Goal: Feedback & Contribution: Leave review/rating

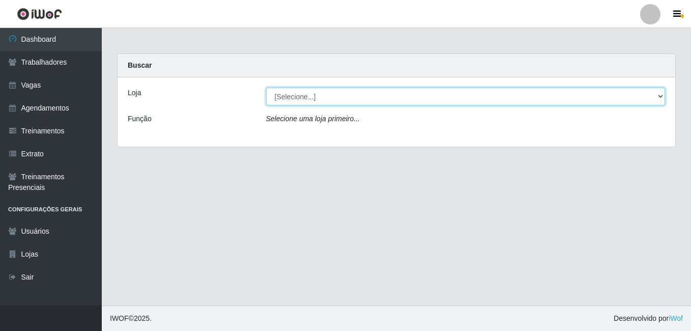
click at [655, 91] on select "[Selecione...] [PERSON_NAME]" at bounding box center [466, 97] width 400 height 18
select select "430"
click at [266, 88] on select "[Selecione...] [PERSON_NAME]" at bounding box center [466, 97] width 400 height 18
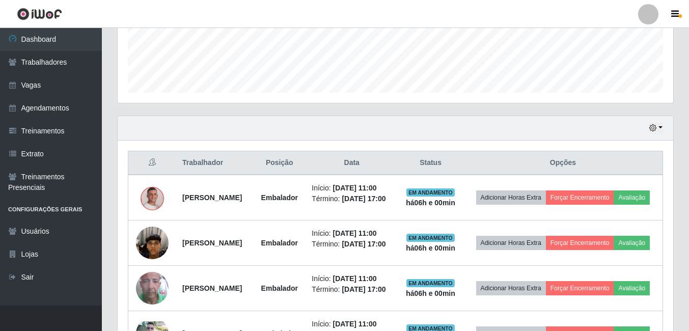
scroll to position [266, 0]
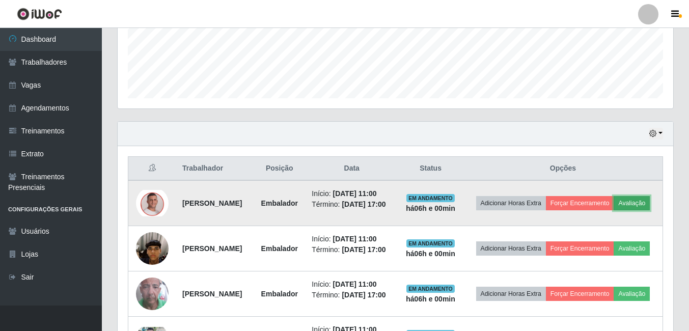
click at [613, 210] on button "Avaliação" at bounding box center [631, 203] width 36 height 14
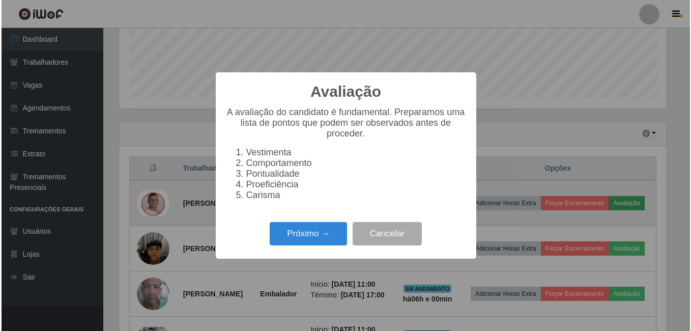
scroll to position [211, 550]
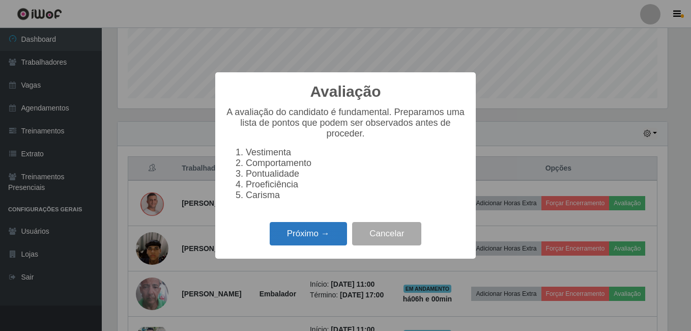
click at [303, 237] on button "Próximo →" at bounding box center [308, 234] width 77 height 24
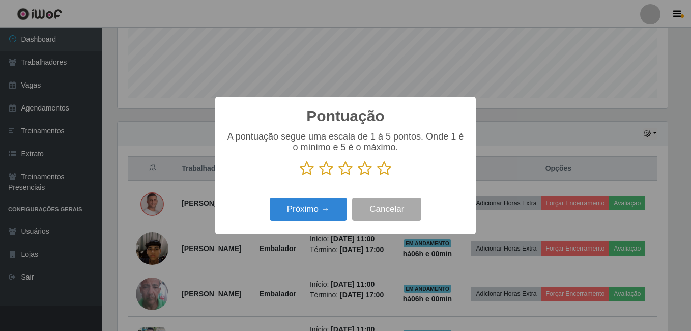
scroll to position [508865, 508526]
click at [385, 167] on icon at bounding box center [384, 168] width 14 height 15
click at [377, 176] on input "radio" at bounding box center [377, 176] width 0 height 0
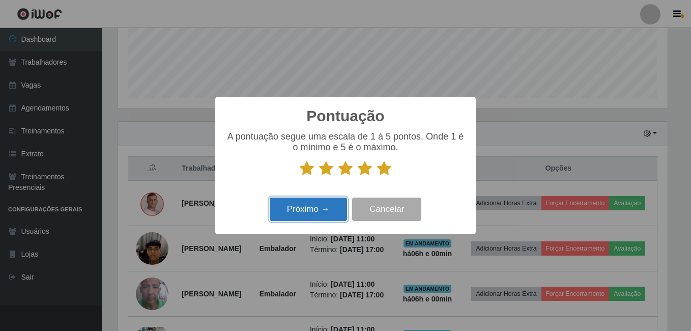
click at [313, 210] on button "Próximo →" at bounding box center [308, 210] width 77 height 24
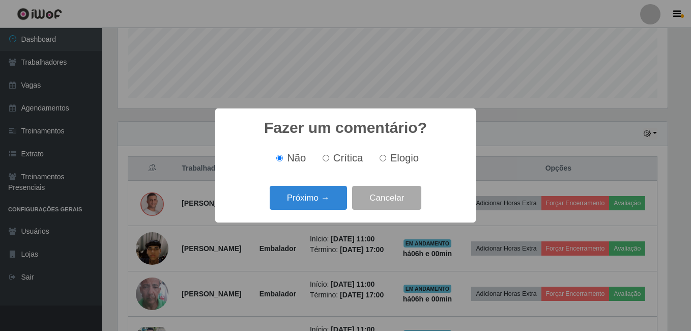
click at [382, 158] on input "Elogio" at bounding box center [383, 158] width 7 height 7
radio input "true"
click at [319, 203] on button "Próximo →" at bounding box center [308, 198] width 77 height 24
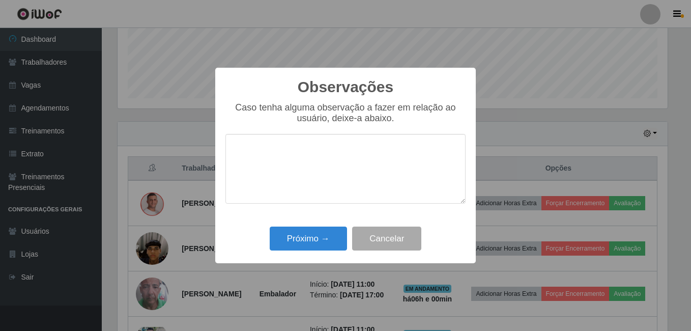
click at [310, 170] on textarea at bounding box center [346, 169] width 240 height 70
type textarea "C"
type textarea "M"
drag, startPoint x: 329, startPoint y: 152, endPoint x: 158, endPoint y: 141, distance: 171.4
click at [158, 141] on div "Observações × Caso tenha alguma observação a fazer em relação ao usuário, deixe…" at bounding box center [345, 165] width 691 height 331
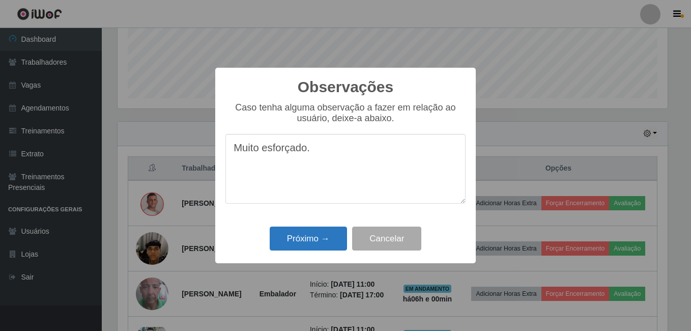
type textarea "Muito esforçado."
click at [322, 232] on button "Próximo →" at bounding box center [308, 239] width 77 height 24
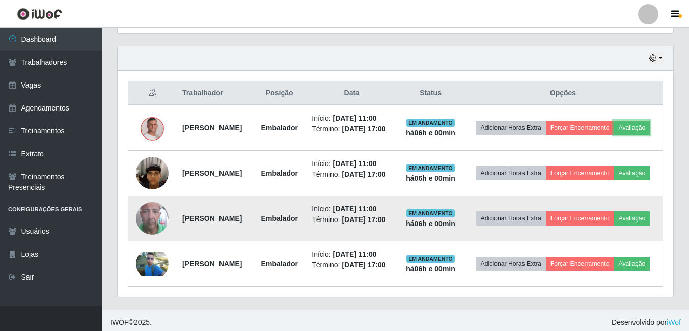
scroll to position [368, 0]
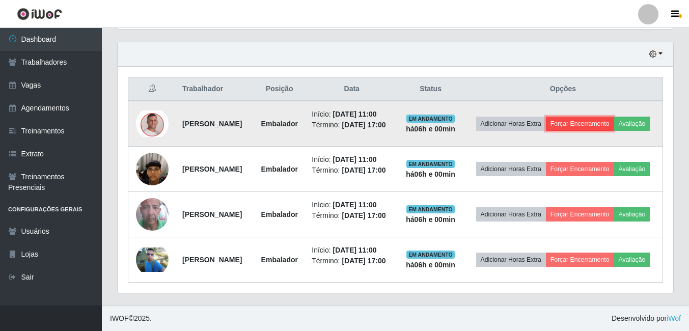
click at [611, 117] on button "Forçar Encerramento" at bounding box center [580, 124] width 68 height 14
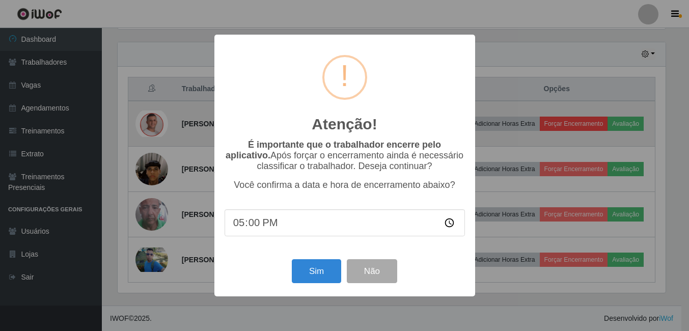
scroll to position [211, 550]
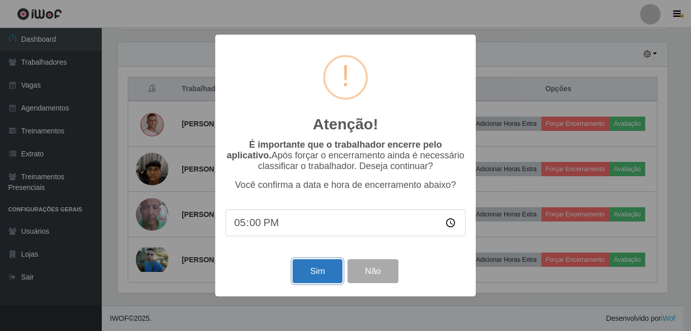
click at [318, 269] on button "Sim" at bounding box center [317, 271] width 49 height 24
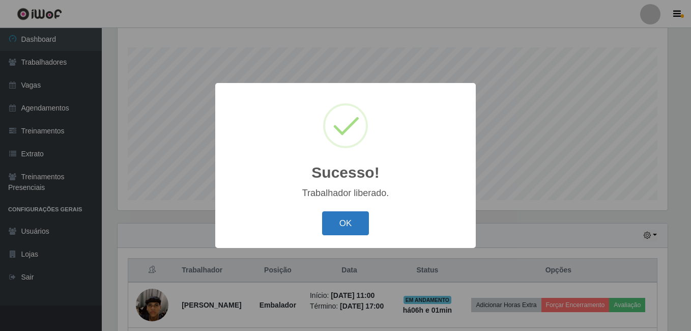
click at [334, 225] on button "OK" at bounding box center [345, 223] width 47 height 24
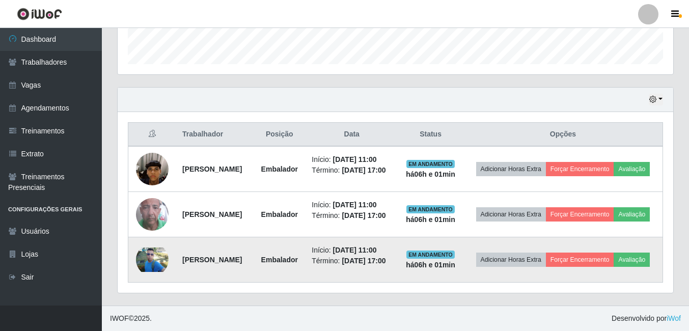
scroll to position [355, 0]
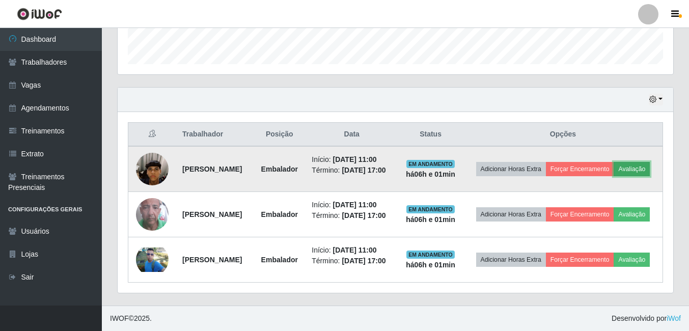
click at [613, 162] on button "Avaliação" at bounding box center [631, 169] width 36 height 14
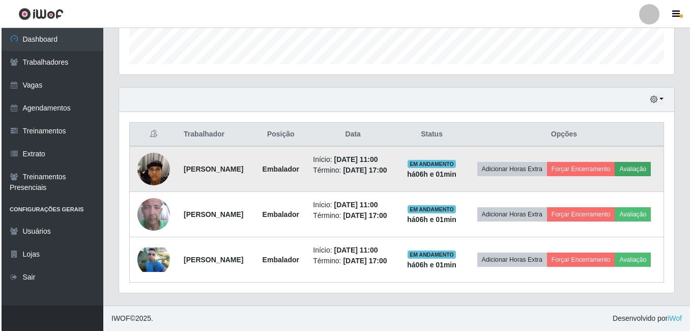
scroll to position [211, 550]
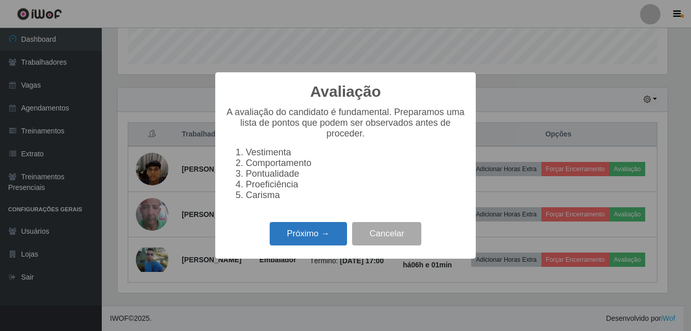
click at [317, 235] on button "Próximo →" at bounding box center [308, 234] width 77 height 24
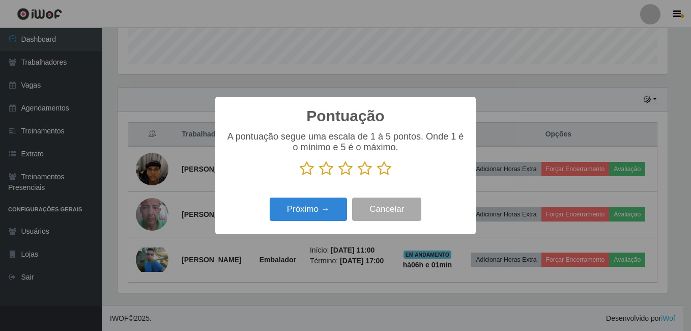
scroll to position [508865, 508526]
click at [385, 170] on icon at bounding box center [384, 168] width 14 height 15
click at [377, 176] on input "radio" at bounding box center [377, 176] width 0 height 0
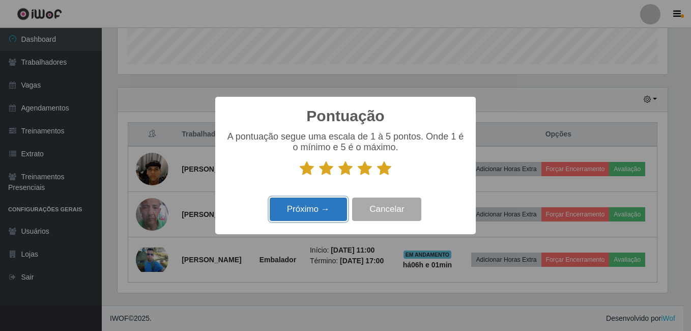
click at [316, 207] on button "Próximo →" at bounding box center [308, 210] width 77 height 24
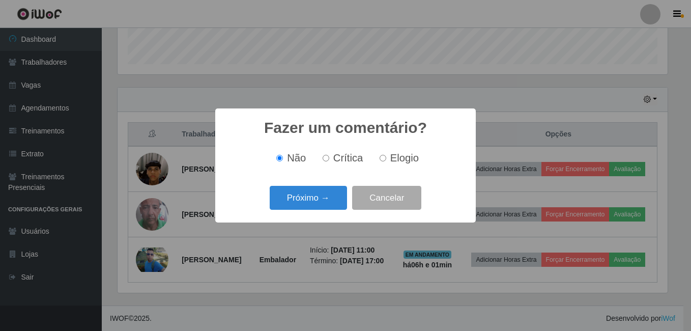
click at [391, 159] on span "Elogio" at bounding box center [404, 157] width 29 height 11
click at [386, 159] on input "Elogio" at bounding box center [383, 158] width 7 height 7
radio input "true"
click at [322, 201] on button "Próximo →" at bounding box center [308, 198] width 77 height 24
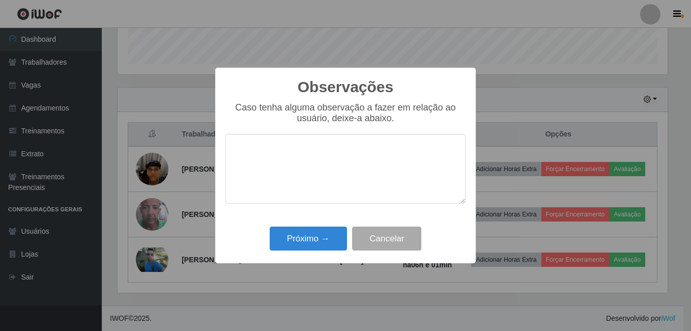
click at [327, 151] on textarea at bounding box center [346, 169] width 240 height 70
type textarea "Proativo e esforçado."
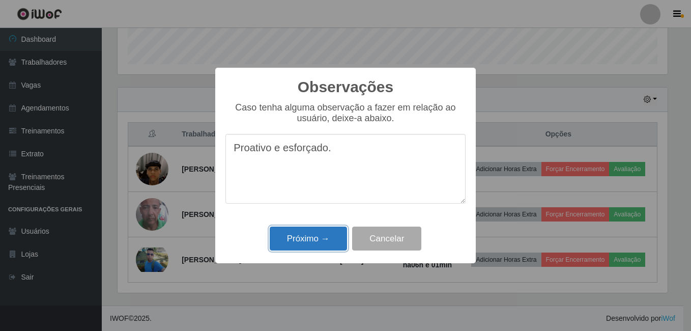
click at [279, 240] on button "Próximo →" at bounding box center [308, 239] width 77 height 24
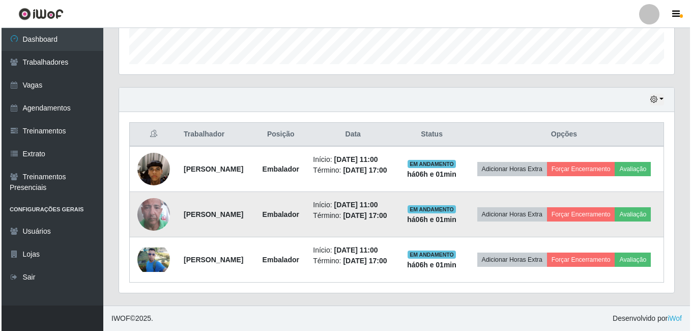
scroll to position [211, 555]
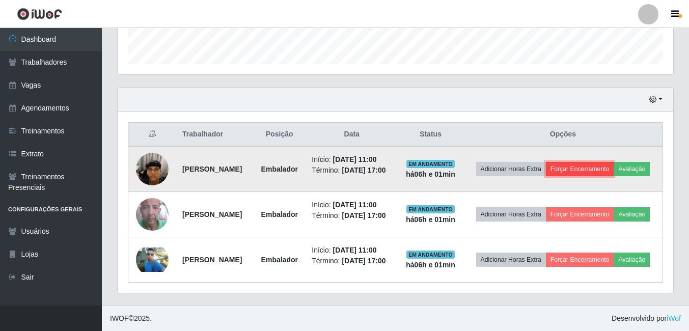
click at [614, 162] on button "Forçar Encerramento" at bounding box center [580, 169] width 68 height 14
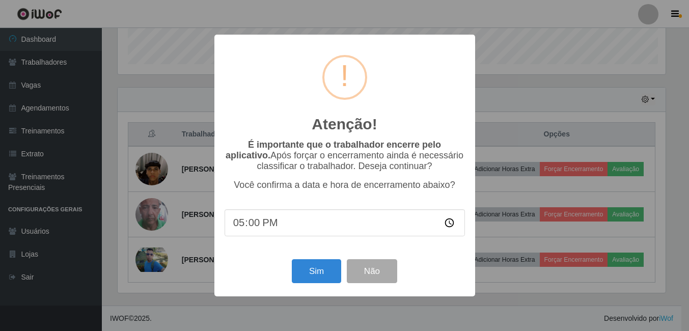
scroll to position [211, 550]
click at [328, 267] on button "Sim" at bounding box center [317, 271] width 49 height 24
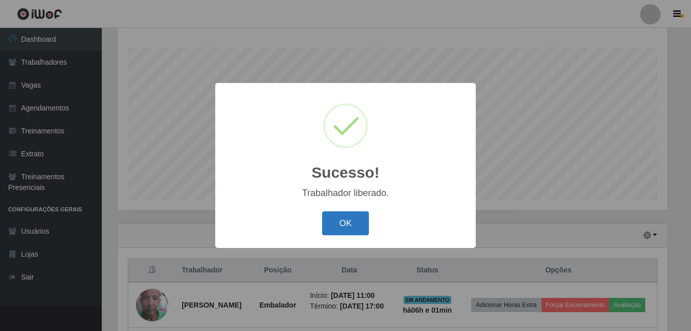
click at [342, 222] on button "OK" at bounding box center [345, 223] width 47 height 24
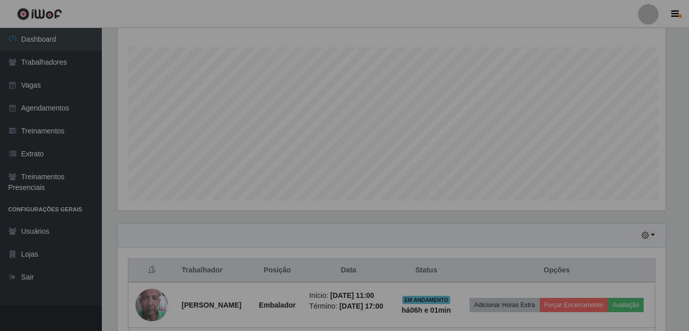
scroll to position [0, 0]
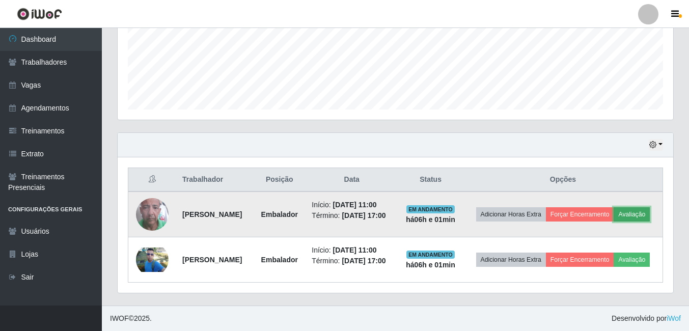
click at [613, 207] on button "Avaliação" at bounding box center [631, 214] width 36 height 14
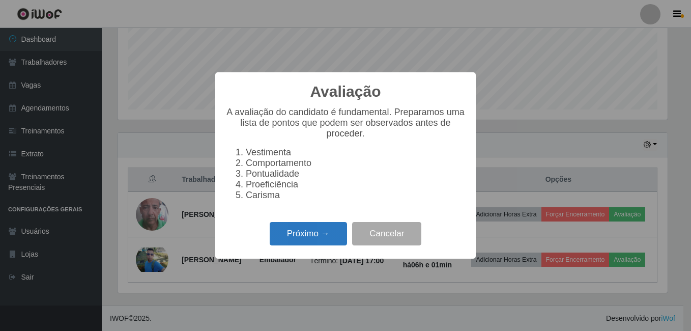
click at [299, 237] on button "Próximo →" at bounding box center [308, 234] width 77 height 24
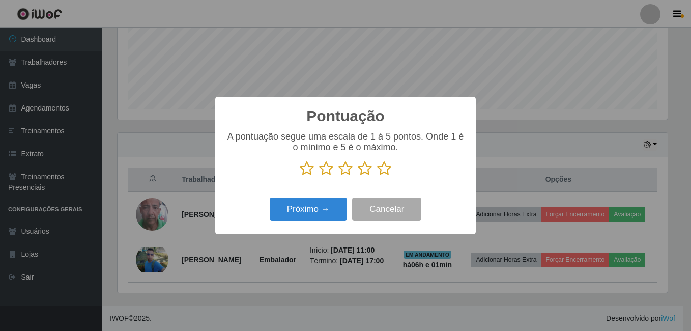
click at [366, 170] on icon at bounding box center [365, 168] width 14 height 15
click at [358, 176] on input "radio" at bounding box center [358, 176] width 0 height 0
click at [384, 171] on icon at bounding box center [384, 168] width 14 height 15
click at [377, 176] on input "radio" at bounding box center [377, 176] width 0 height 0
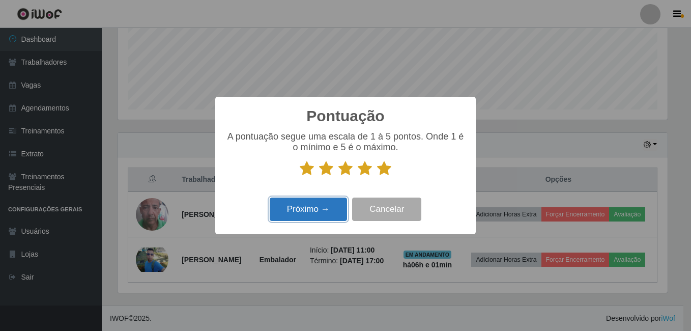
click at [303, 208] on button "Próximo →" at bounding box center [308, 210] width 77 height 24
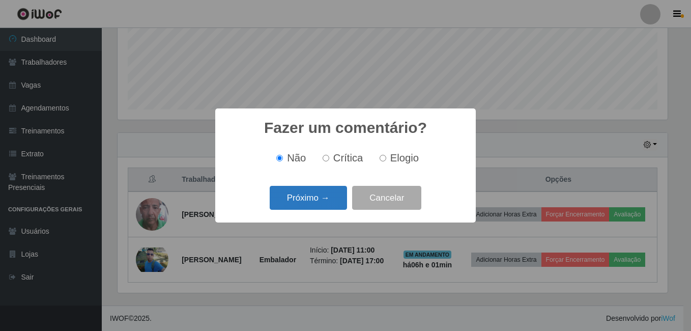
click at [324, 193] on button "Próximo →" at bounding box center [308, 198] width 77 height 24
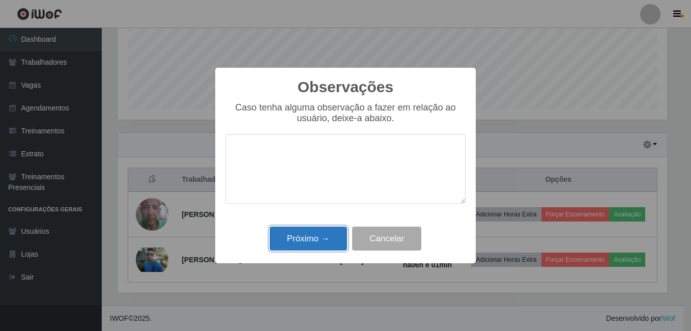
click at [307, 234] on button "Próximo →" at bounding box center [308, 239] width 77 height 24
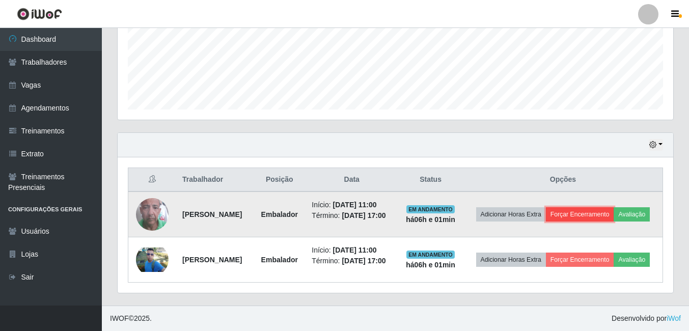
click at [614, 207] on button "Forçar Encerramento" at bounding box center [580, 214] width 68 height 14
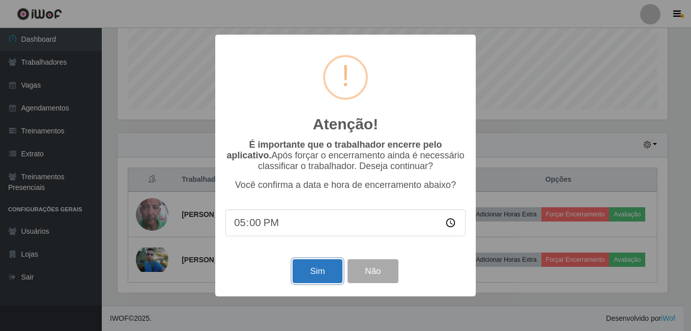
click at [324, 264] on button "Sim" at bounding box center [317, 271] width 49 height 24
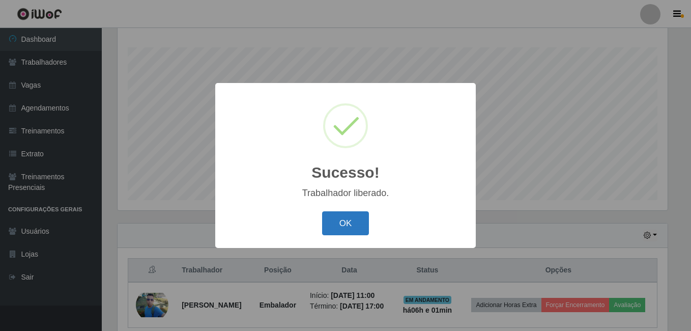
click at [350, 221] on button "OK" at bounding box center [345, 223] width 47 height 24
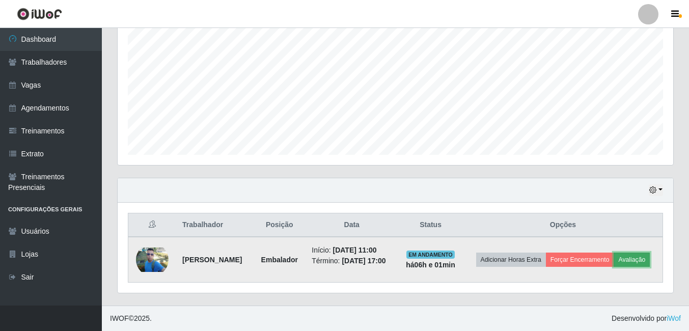
click at [613, 255] on button "Avaliação" at bounding box center [631, 260] width 36 height 14
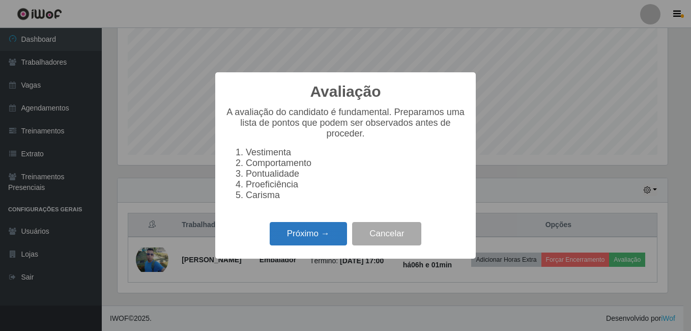
click at [304, 239] on button "Próximo →" at bounding box center [308, 234] width 77 height 24
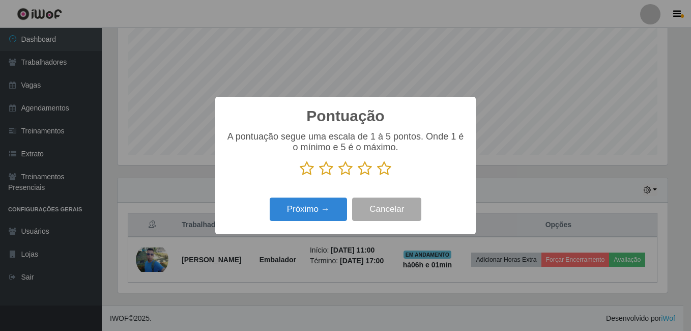
click at [382, 172] on icon at bounding box center [384, 168] width 14 height 15
click at [377, 176] on input "radio" at bounding box center [377, 176] width 0 height 0
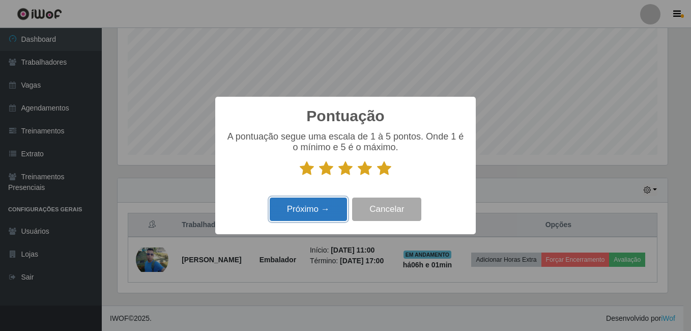
click at [321, 204] on button "Próximo →" at bounding box center [308, 210] width 77 height 24
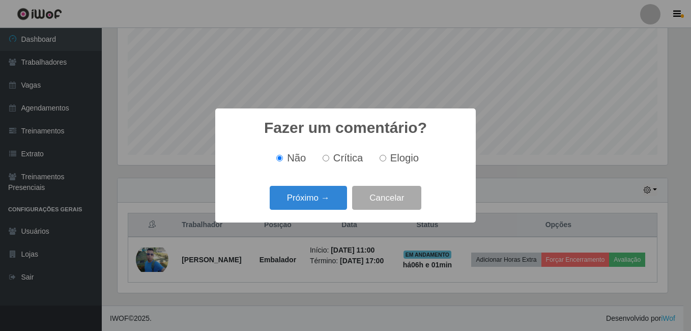
click at [399, 157] on span "Elogio" at bounding box center [404, 157] width 29 height 11
click at [386, 157] on input "Elogio" at bounding box center [383, 158] width 7 height 7
radio input "true"
click at [291, 201] on button "Próximo →" at bounding box center [308, 198] width 77 height 24
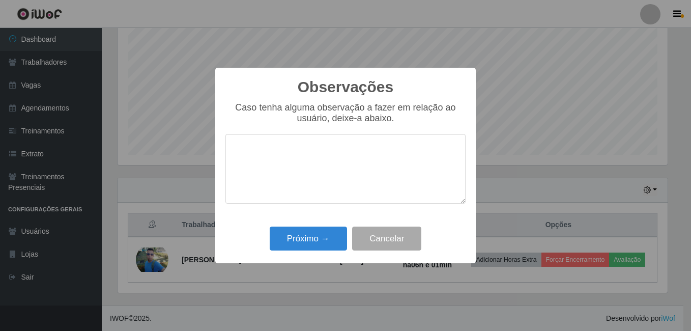
click at [294, 165] on textarea at bounding box center [346, 169] width 240 height 70
type textarea "Muito esforçado."
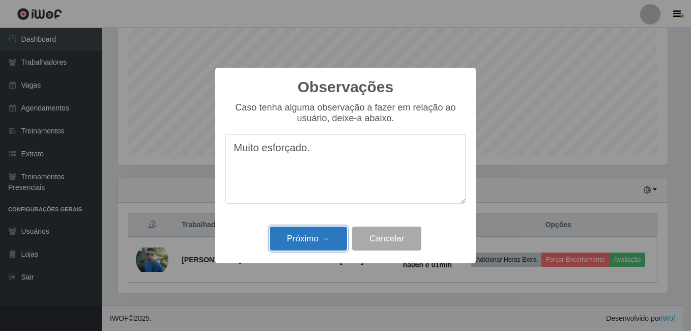
click at [325, 234] on button "Próximo →" at bounding box center [308, 239] width 77 height 24
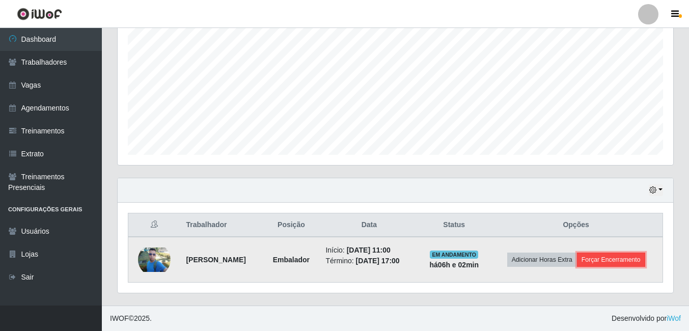
click at [577, 259] on button "Forçar Encerramento" at bounding box center [611, 260] width 68 height 14
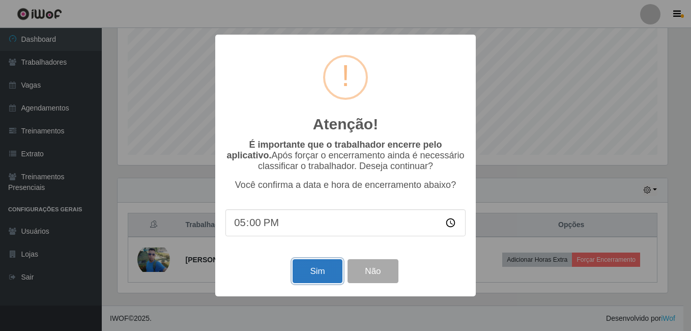
click at [316, 269] on button "Sim" at bounding box center [317, 271] width 49 height 24
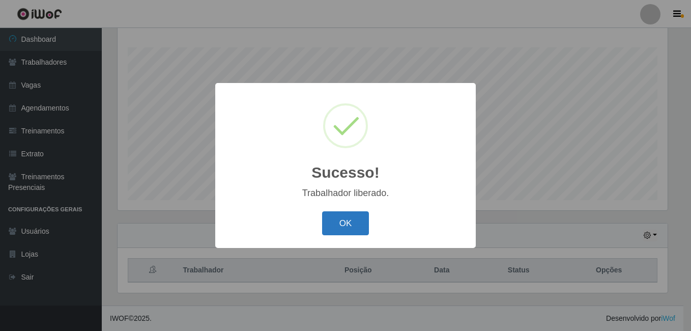
click at [348, 228] on button "OK" at bounding box center [345, 223] width 47 height 24
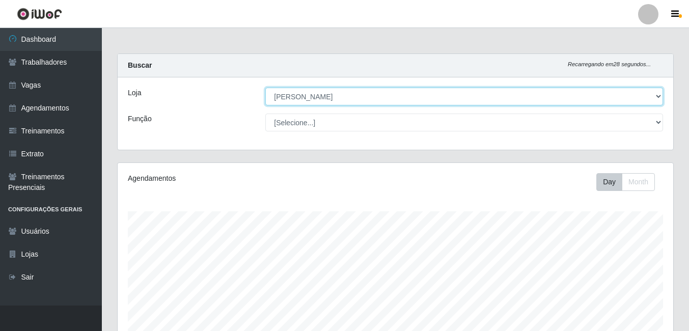
click at [651, 96] on select "[Selecione...] [PERSON_NAME]" at bounding box center [464, 97] width 398 height 18
click at [265, 88] on select "[Selecione...] [PERSON_NAME]" at bounding box center [464, 97] width 398 height 18
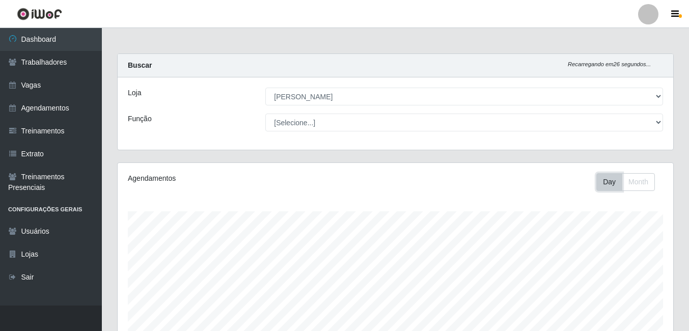
click at [607, 182] on button "Day" at bounding box center [609, 182] width 26 height 18
click at [607, 177] on button "Day" at bounding box center [609, 182] width 26 height 18
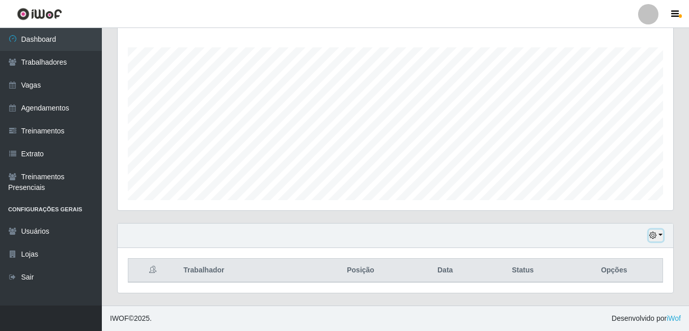
click at [657, 235] on button "button" at bounding box center [656, 236] width 14 height 12
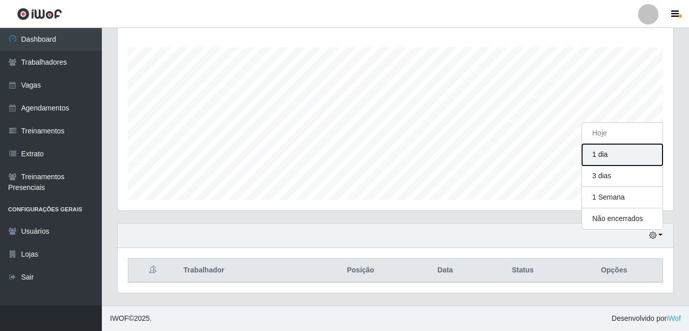
click at [612, 153] on button "1 dia" at bounding box center [622, 154] width 80 height 21
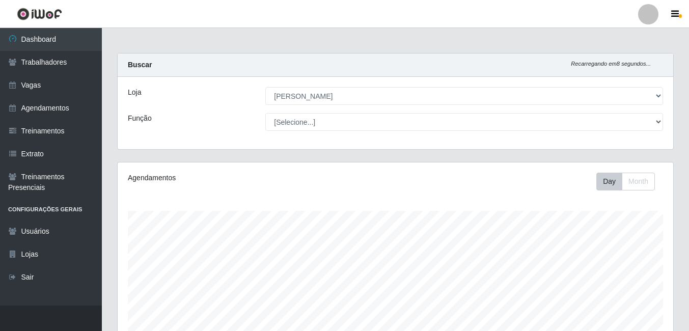
scroll to position [0, 0]
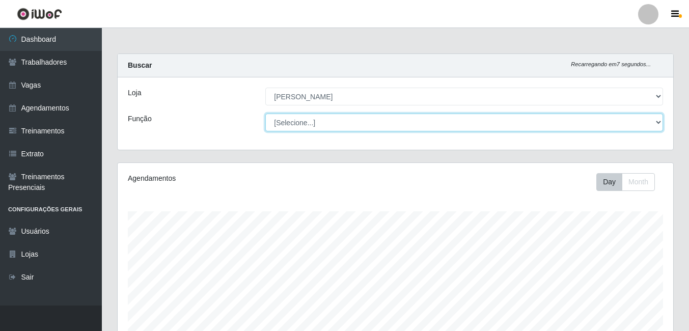
click at [652, 125] on select "[Selecione...] Auxiliar de Estacionamento Auxiliar de Estacionamento + Auxiliar…" at bounding box center [464, 123] width 398 height 18
select select "1"
click at [265, 114] on select "[Selecione...] Auxiliar de Estacionamento Auxiliar de Estacionamento + Auxiliar…" at bounding box center [464, 123] width 398 height 18
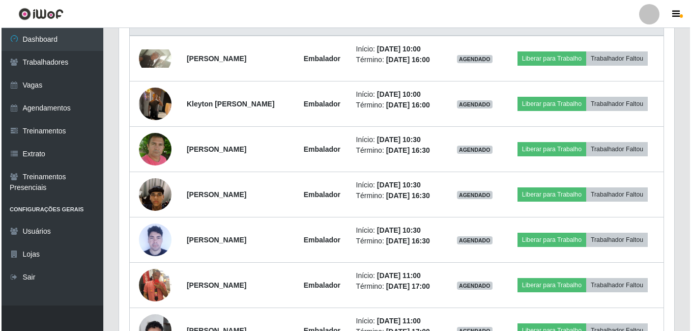
scroll to position [572, 0]
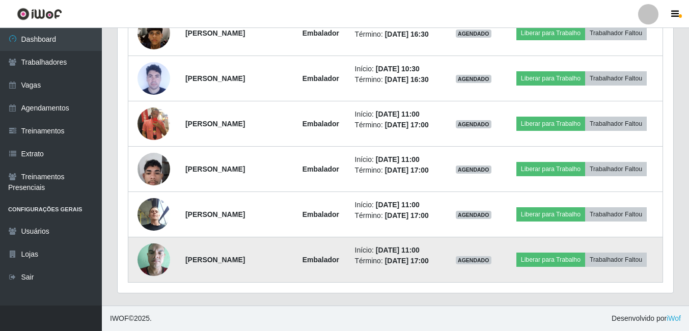
click at [147, 250] on img at bounding box center [153, 259] width 33 height 43
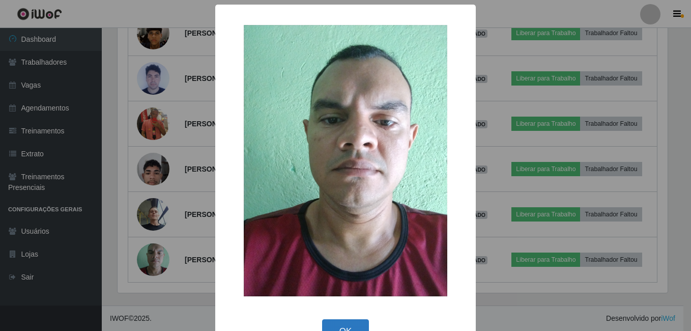
click at [357, 322] on button "OK" at bounding box center [345, 331] width 47 height 24
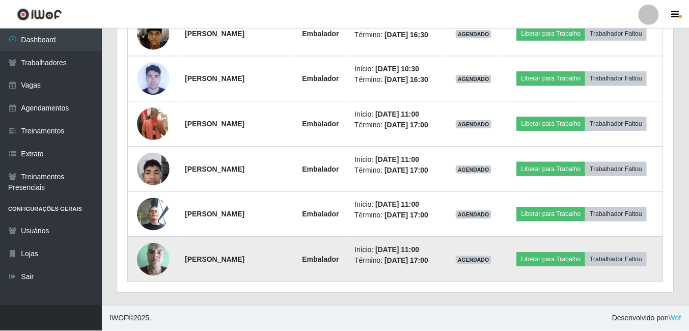
scroll to position [211, 555]
click at [152, 259] on img at bounding box center [153, 259] width 33 height 43
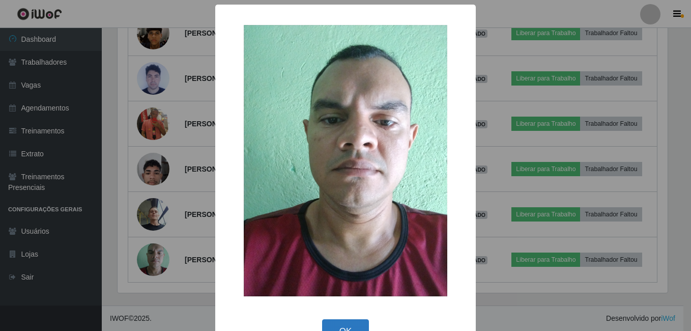
click at [342, 325] on button "OK" at bounding box center [345, 331] width 47 height 24
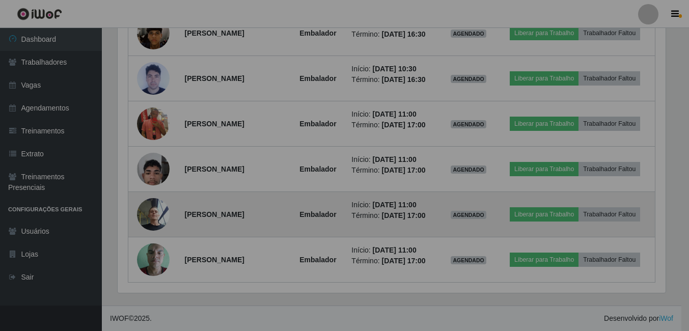
scroll to position [211, 555]
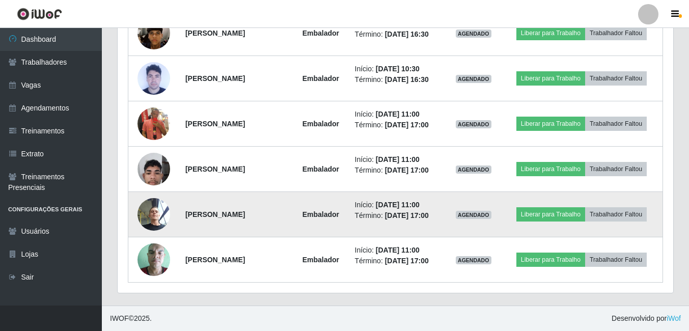
click at [154, 220] on img at bounding box center [153, 213] width 33 height 43
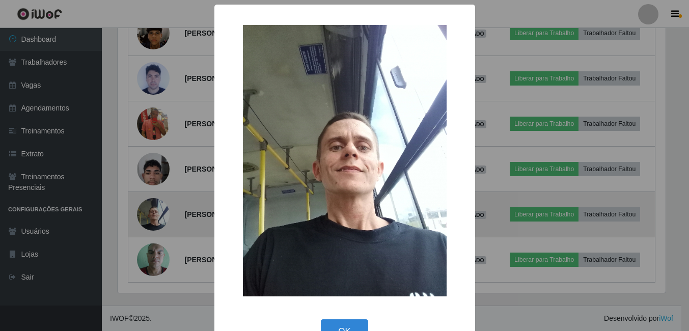
scroll to position [211, 550]
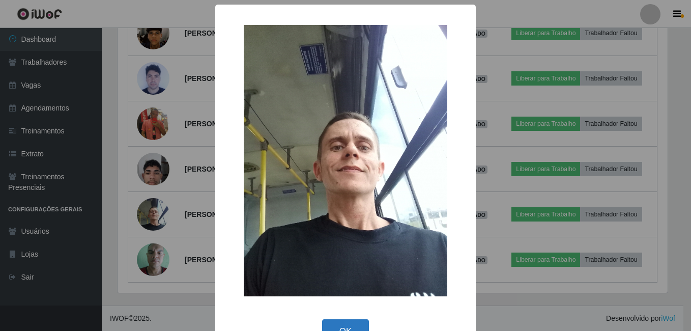
click at [346, 323] on button "OK" at bounding box center [345, 331] width 47 height 24
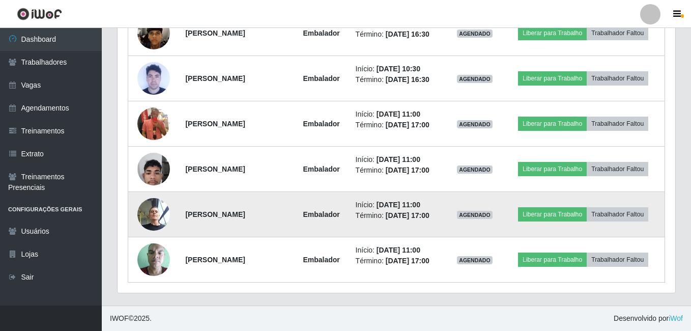
scroll to position [211, 555]
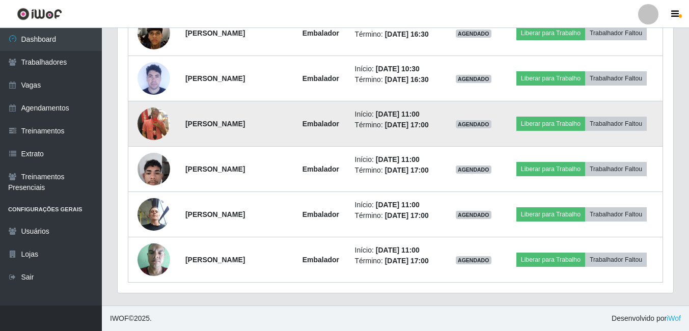
click at [150, 117] on img at bounding box center [153, 124] width 33 height 58
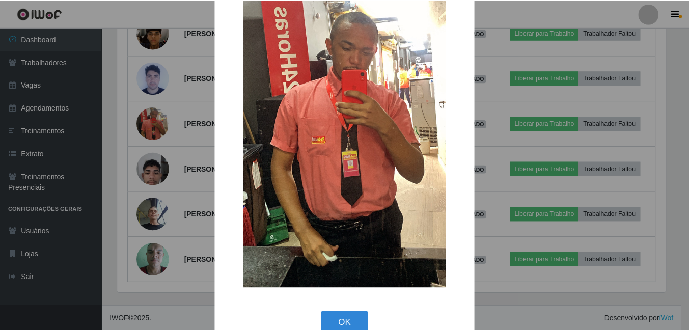
scroll to position [120, 0]
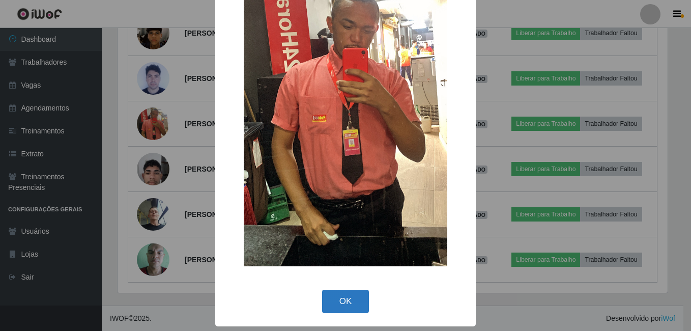
click at [339, 296] on button "OK" at bounding box center [345, 302] width 47 height 24
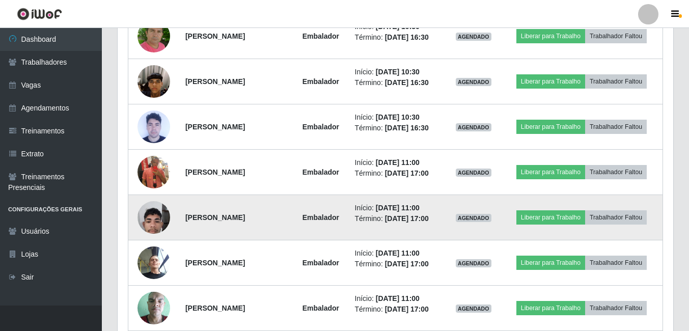
scroll to position [572, 0]
